Goal: Check status: Check status

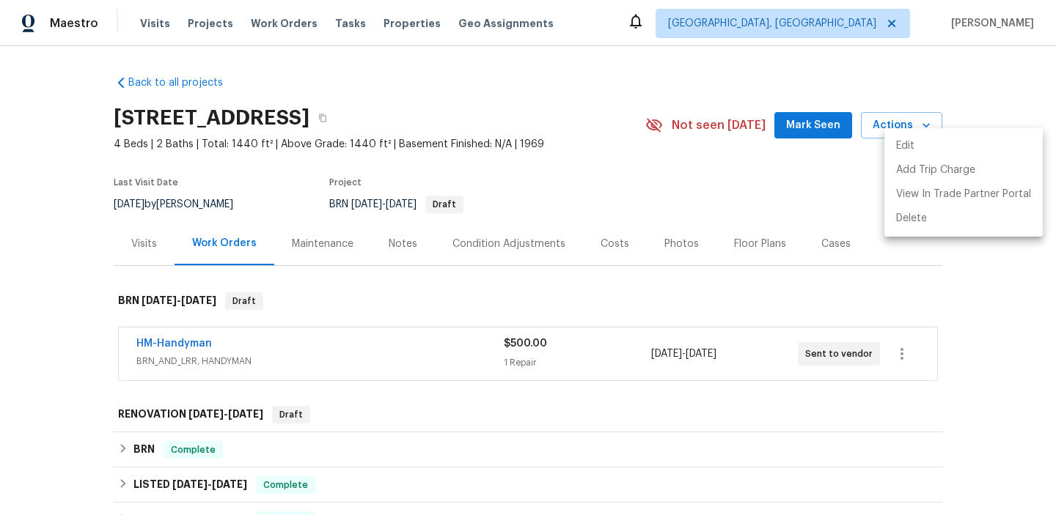
scroll to position [208, 0]
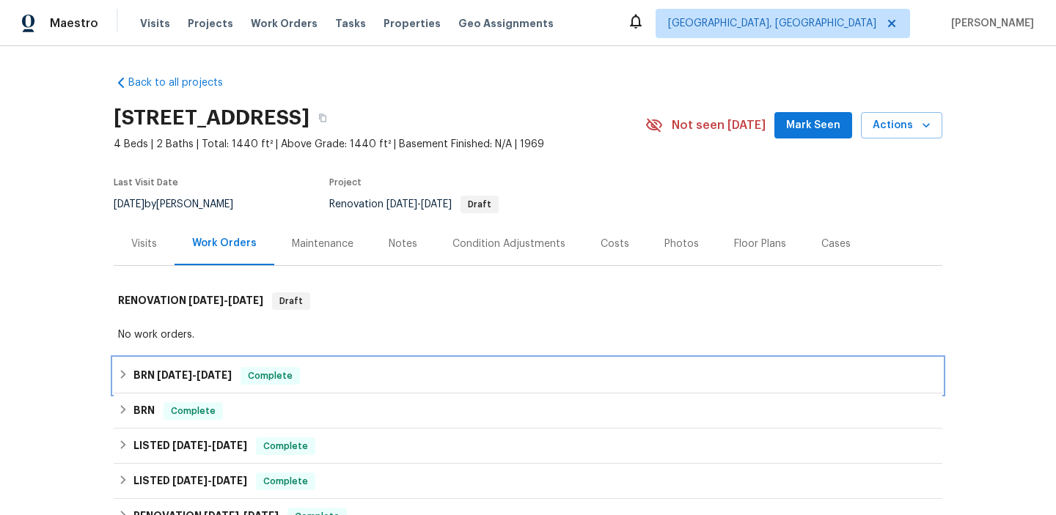
click at [224, 377] on span "[DATE]" at bounding box center [213, 375] width 35 height 10
